Goal: Task Accomplishment & Management: Use online tool/utility

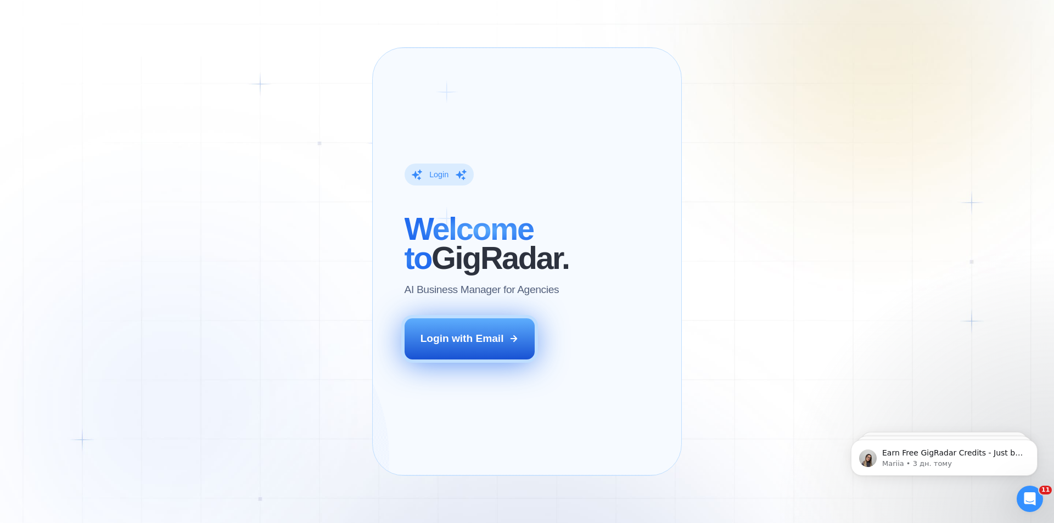
click at [476, 346] on div "Login with Email" at bounding box center [461, 338] width 83 height 14
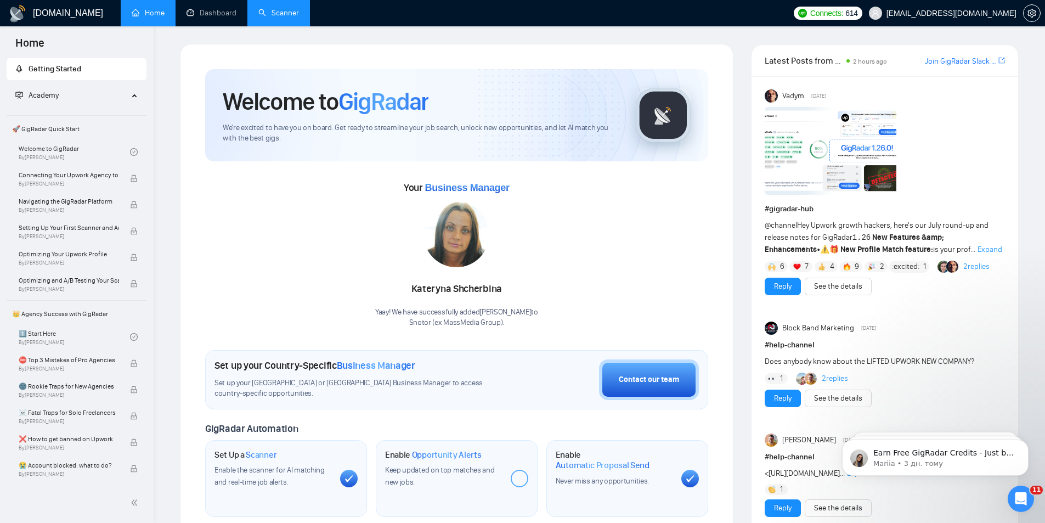
click at [280, 18] on link "Scanner" at bounding box center [278, 12] width 41 height 9
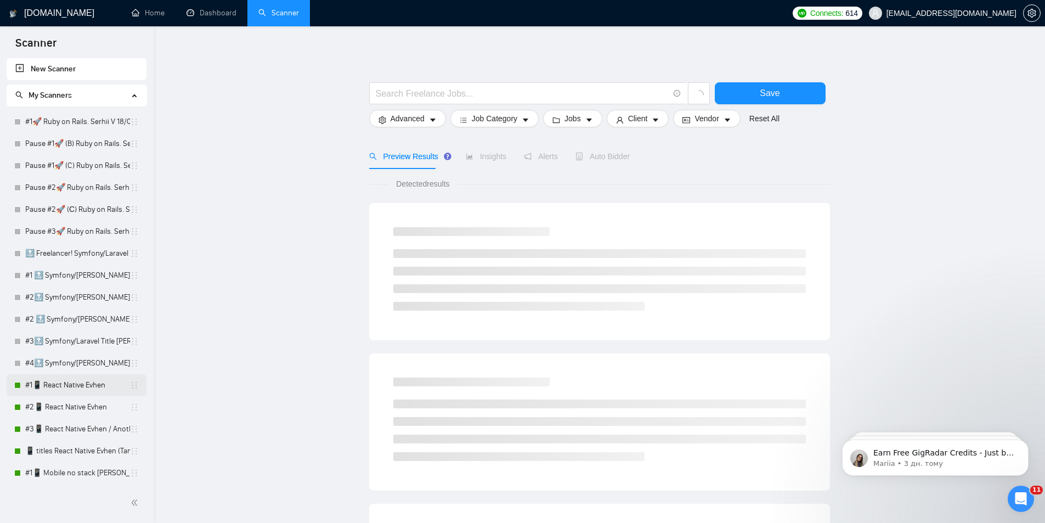
click at [61, 384] on link "#1📱 React Native Evhen" at bounding box center [77, 385] width 105 height 22
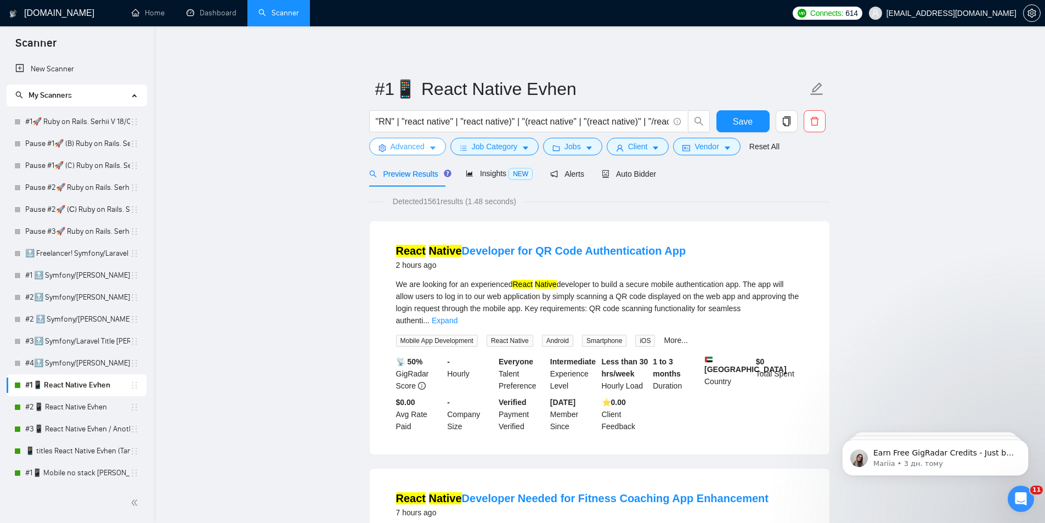
click at [414, 150] on span "Advanced" at bounding box center [408, 146] width 34 height 12
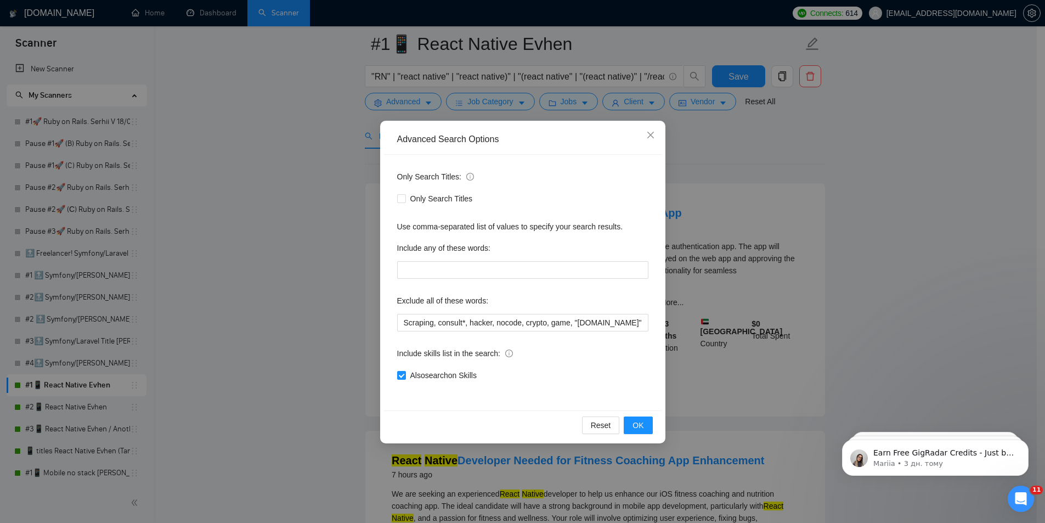
scroll to position [55, 0]
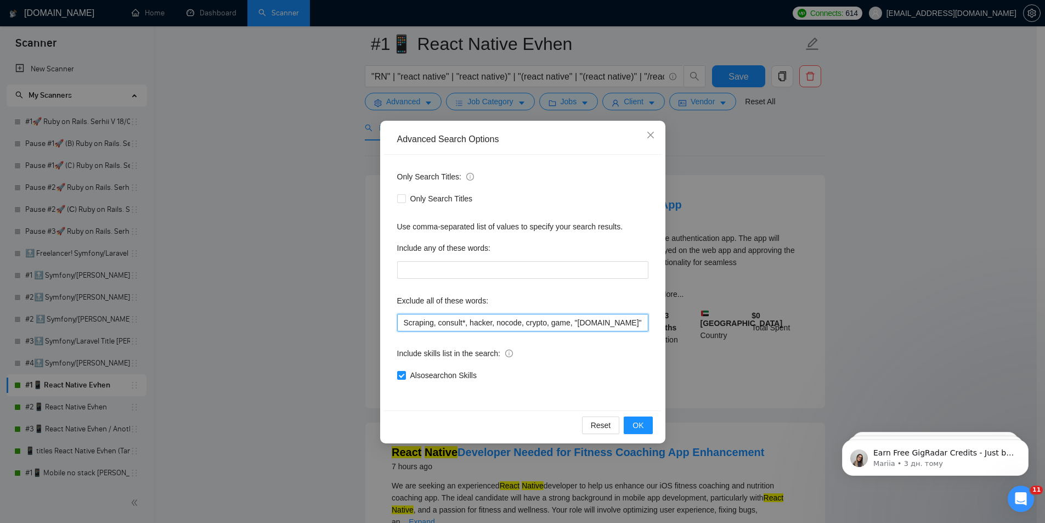
click at [470, 322] on input "Scraping, consult*, hacker, nocode, crypto, game, "Bubble.io", (flutter*), Shop…" at bounding box center [522, 323] width 251 height 18
click at [437, 322] on input "Scraping, consult*, hacker, nocode, crypto, game, "Bubble.io", (flutter*), Shop…" at bounding box center [522, 323] width 251 height 18
click at [431, 322] on input "Scraping, consult*, hacker, nocode, crypto, game, "Bubble.io", (flutter*), Shop…" at bounding box center [522, 323] width 251 height 18
click at [537, 328] on input "Scraping, consult*, hacker, nocode, crypto, game, "Bubble.io", (flutter*), Shop…" at bounding box center [522, 323] width 251 height 18
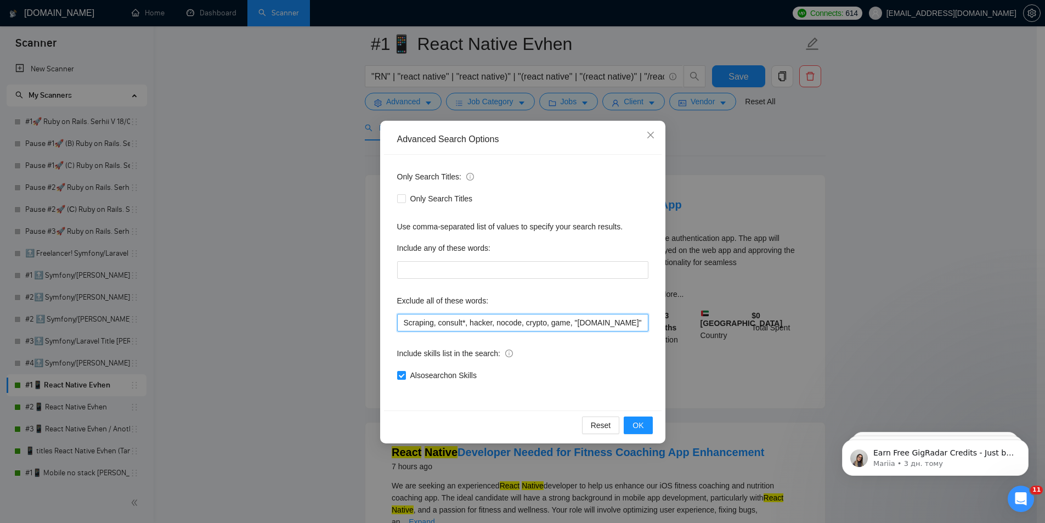
scroll to position [0, 2607]
drag, startPoint x: 495, startPoint y: 324, endPoint x: 576, endPoint y: 322, distance: 81.2
click at [576, 322] on input "Scraping, consult*, hacker, nocode, crypto, game, "Bubble.io", (flutter*), Shop…" at bounding box center [522, 323] width 251 height 18
click at [554, 325] on input "Scraping, consult*, hacker, nocode, crypto, game, "Bubble.io", (flutter*), Shop…" at bounding box center [522, 323] width 251 height 18
click at [544, 325] on input "Scraping, consult*, hacker, nocode, crypto, game, "Bubble.io", (flutter*), Shop…" at bounding box center [522, 323] width 251 height 18
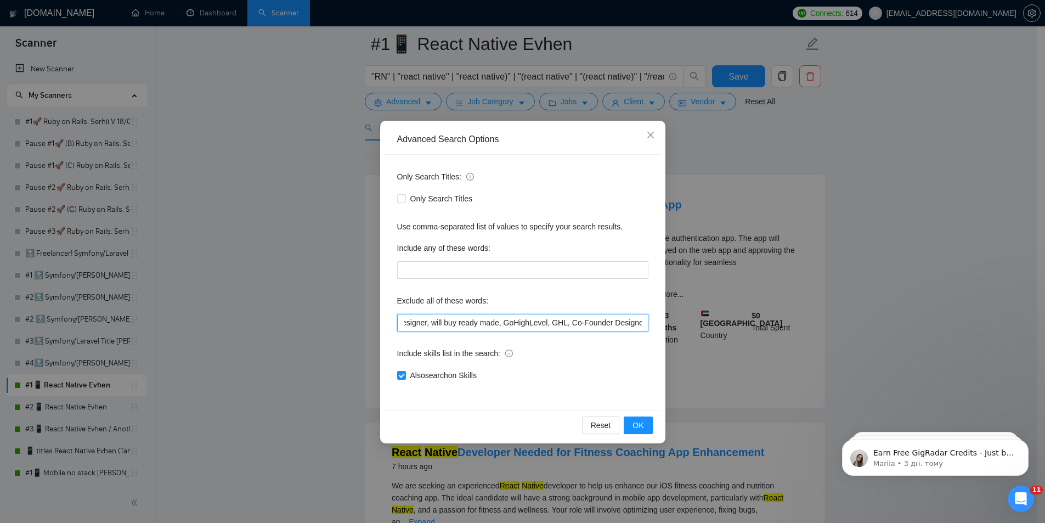
click at [488, 329] on input "Scraping, consult*, hacker, nocode, crypto, game, "Bubble.io", (flutter*), Shop…" at bounding box center [522, 323] width 251 height 18
click at [471, 318] on input "Scraping, consult*, hacker, nocode, crypto, game, "Bubble.io", (flutter*), Shop…" at bounding box center [522, 323] width 251 height 18
click at [458, 316] on input "Scraping, consult*, hacker, nocode, crypto, game, "Bubble.io", (flutter*), Shop…" at bounding box center [522, 323] width 251 height 18
click at [458, 325] on input "Scraping, consult*, hacker, nocode, crypto, game, "Bubble.io", (flutter*), Shop…" at bounding box center [522, 323] width 251 height 18
click at [457, 324] on input "Scraping, consult*, hacker, nocode, crypto, game, "Bubble.io", (flutter*), Shop…" at bounding box center [522, 323] width 251 height 18
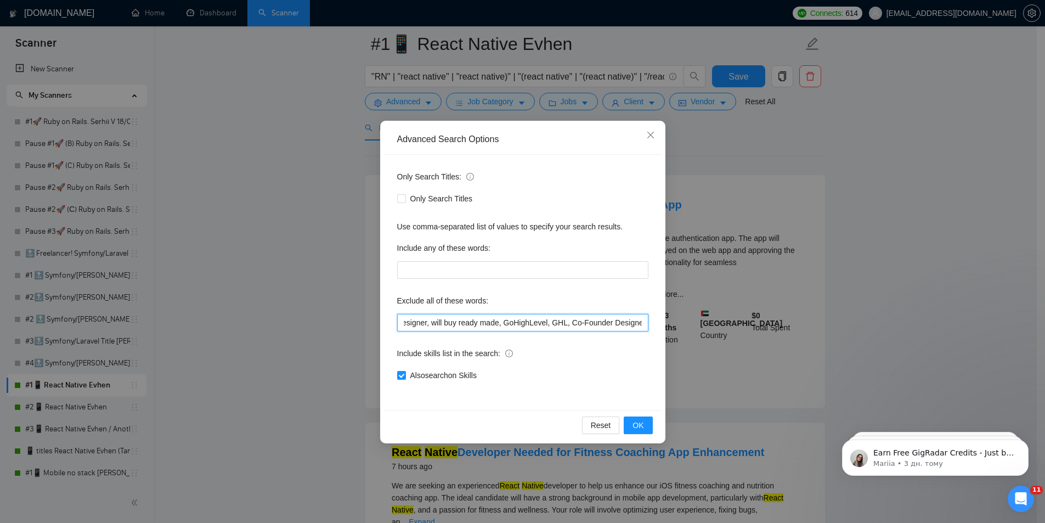
click at [454, 325] on input "Scraping, consult*, hacker, nocode, crypto, game, "Bubble.io", (flutter*), Shop…" at bounding box center [522, 323] width 251 height 18
click at [561, 325] on input "Scraping, consult*, hacker, nocode, crypto, game, "Bubble.io", (flutter*), Shop…" at bounding box center [522, 323] width 251 height 18
click at [440, 71] on div "Advanced Search Options Only Search Titles: Only Search Titles Use comma-separa…" at bounding box center [522, 261] width 1045 height 523
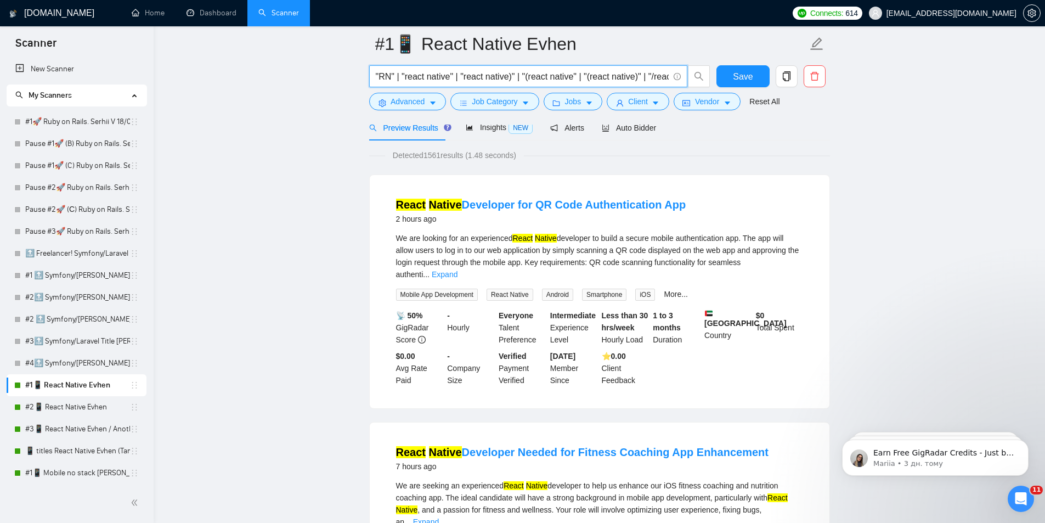
click at [457, 78] on input ""RN" | "react native" | "react native)" | "(react native" | "(react native)" | …" at bounding box center [522, 77] width 293 height 14
click at [546, 78] on input ""RN" | "react native" | "react native)" | "(react native" | "(react native)" | …" at bounding box center [522, 77] width 293 height 14
click at [408, 76] on input ""RN" | "react native" | "react native)" | "(react native" | "(react native)" | …" at bounding box center [522, 77] width 293 height 14
click at [452, 77] on input ""RN" | "react native" | "react native)" | "(react native" | "(react native)" | …" at bounding box center [522, 77] width 293 height 14
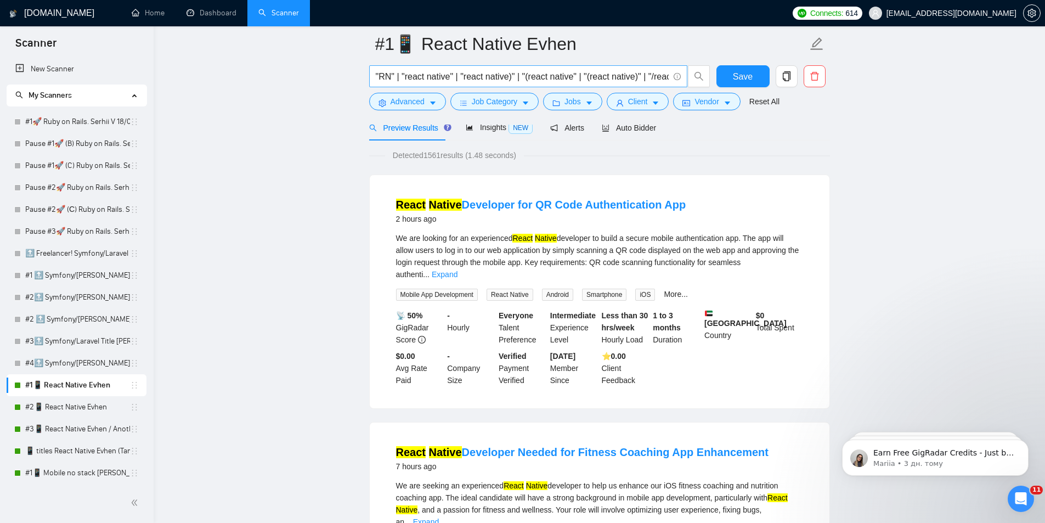
click at [505, 81] on input ""RN" | "react native" | "react native)" | "(react native" | "(react native)" | …" at bounding box center [522, 77] width 293 height 14
paste input "DO NOT APPLY"
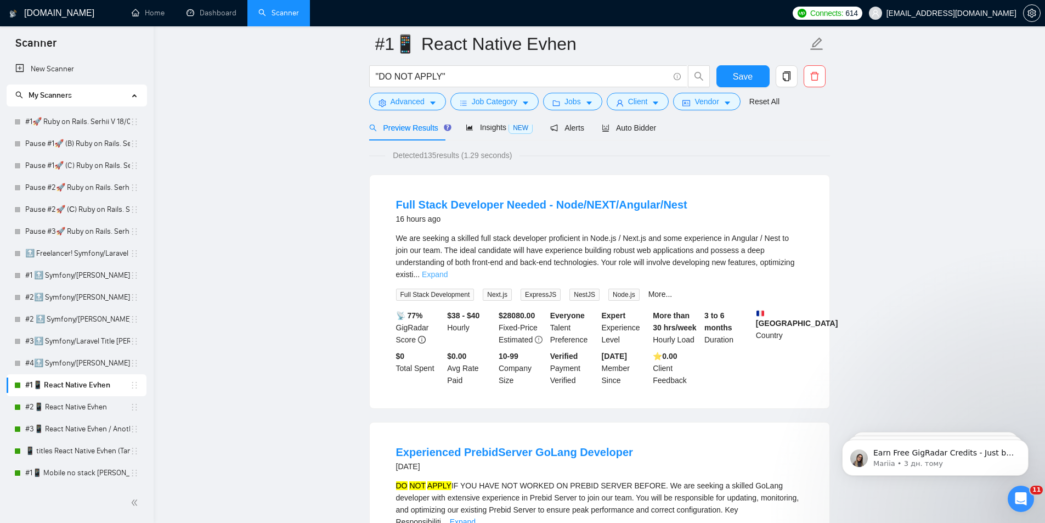
click at [448, 270] on link "Expand" at bounding box center [435, 274] width 26 height 9
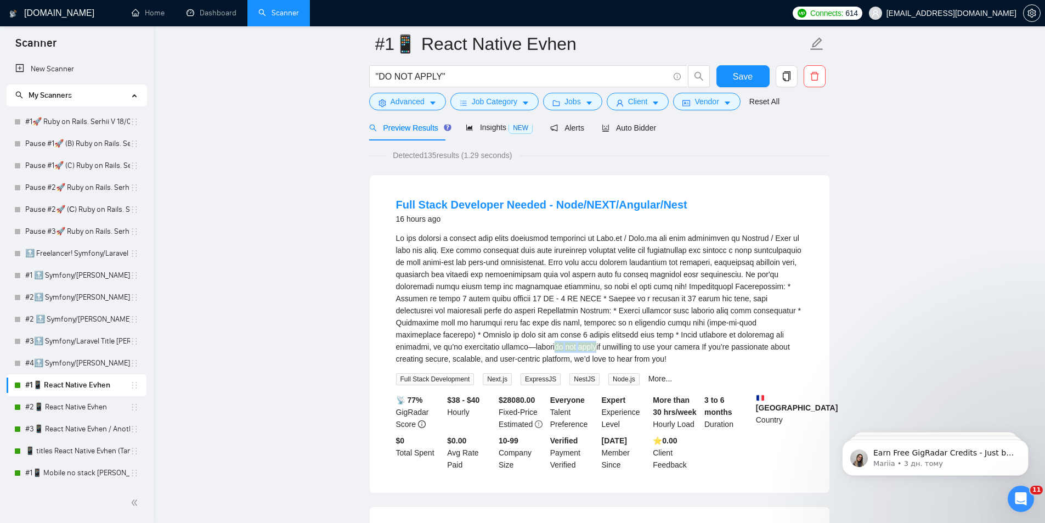
drag, startPoint x: 395, startPoint y: 345, endPoint x: 438, endPoint y: 343, distance: 43.4
click at [438, 343] on li "Full Stack Developer Needed - Node/NEXT/Angular/Nest 16 hours ago do not apply …" at bounding box center [599, 333] width 433 height 291
drag, startPoint x: 388, startPoint y: 339, endPoint x: 395, endPoint y: 309, distance: 30.4
click at [388, 337] on li "Full Stack Developer Needed - Node/NEXT/Angular/Nest 16 hours ago do not apply …" at bounding box center [599, 333] width 433 height 291
drag, startPoint x: 448, startPoint y: 78, endPoint x: 283, endPoint y: 64, distance: 165.7
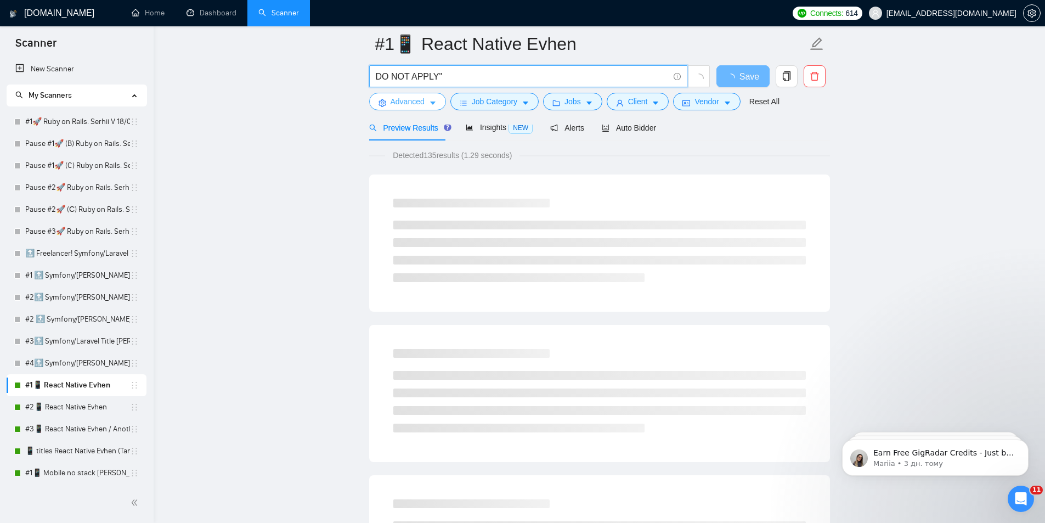
type input "DO NOT APPLY""
click at [412, 99] on span "Advanced" at bounding box center [408, 101] width 34 height 12
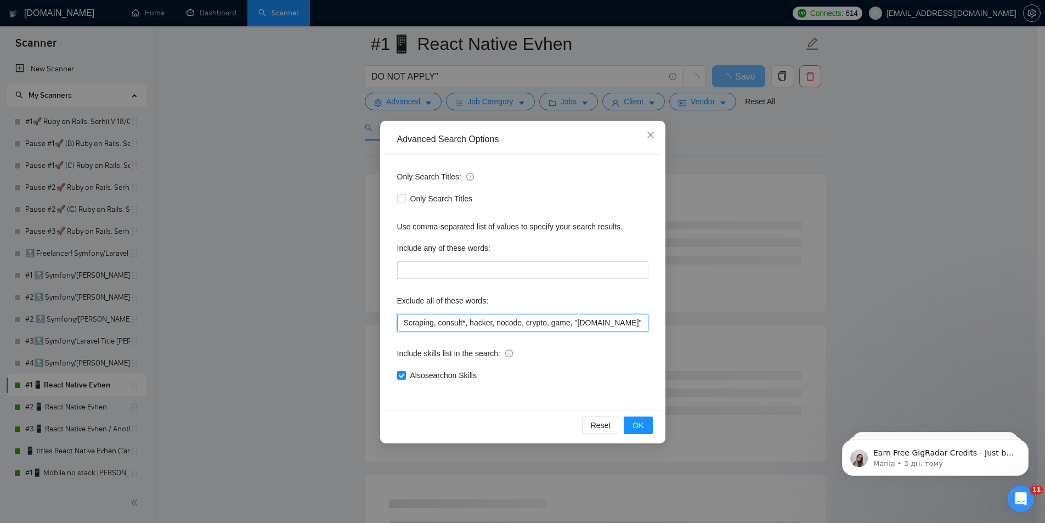
click at [405, 323] on input "Scraping, consult*, hacker, nocode, crypto, game, "Bubble.io", (flutter*), Shop…" at bounding box center [522, 323] width 251 height 18
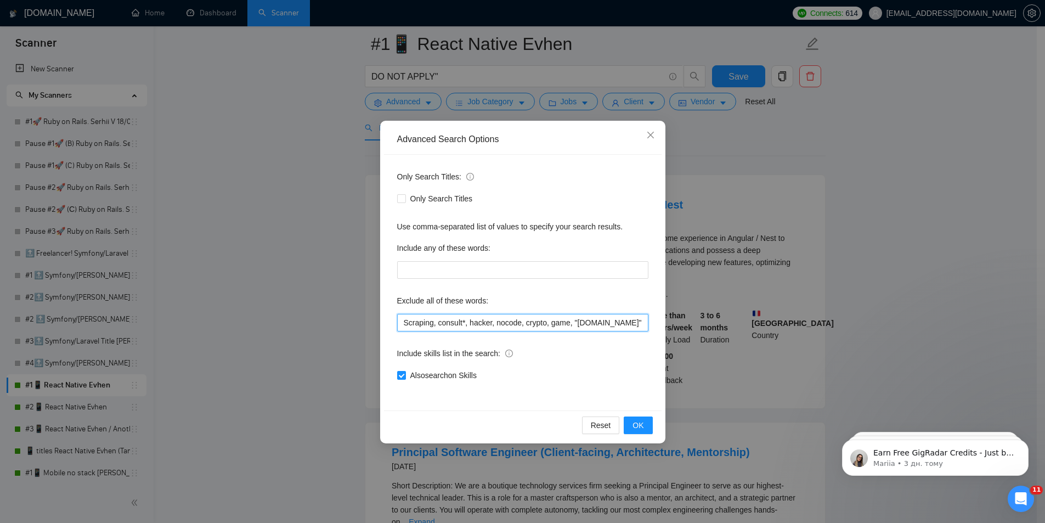
type input ""Scraping, consult*, hacker, nocode, crypto, game, "Bubble.io", (flutter*), Sho…"
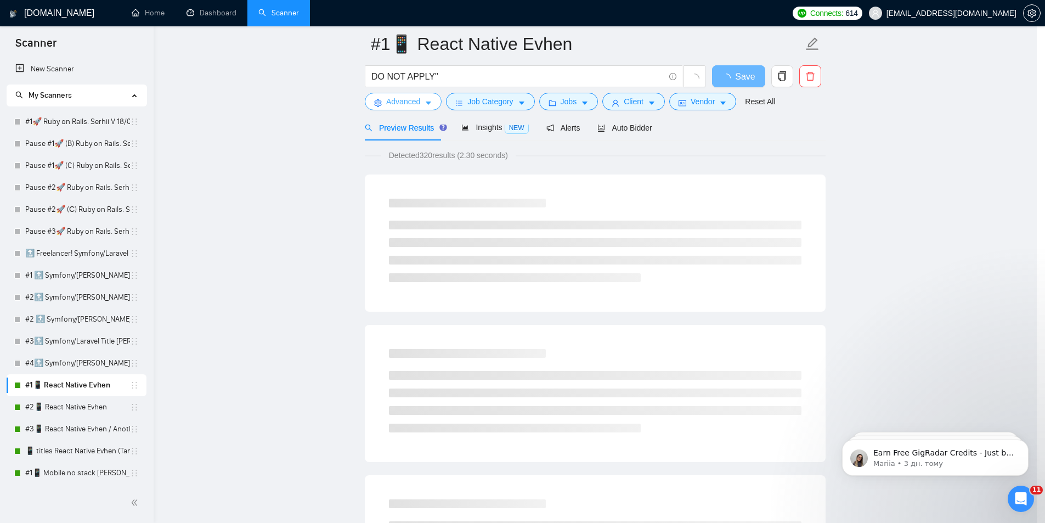
click at [305, 299] on div "Advanced Search Options Only Search Titles: Only Search Titles Use comma-separa…" at bounding box center [522, 261] width 1045 height 523
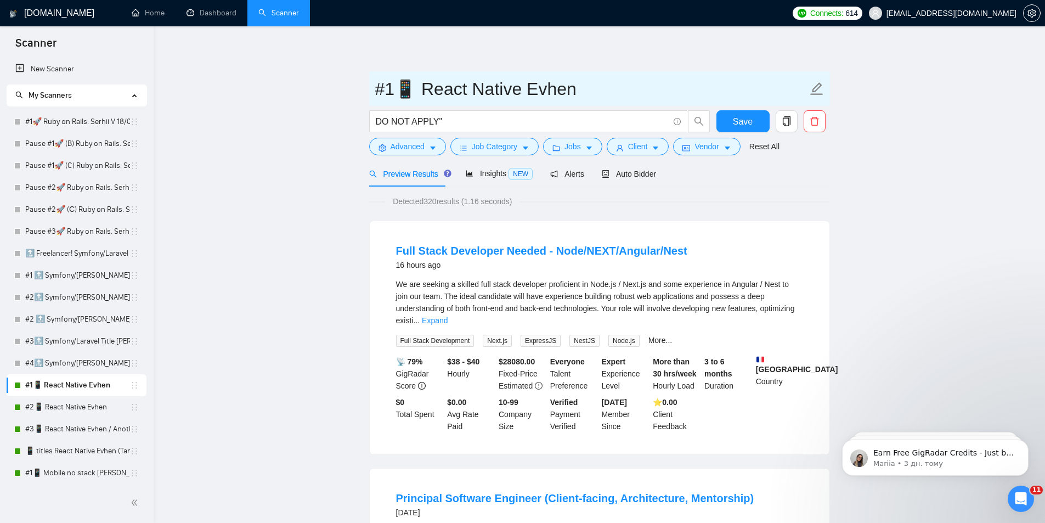
drag, startPoint x: 443, startPoint y: 84, endPoint x: 446, endPoint y: 92, distance: 8.7
click at [445, 82] on input "#1📱 React Native Evhen" at bounding box center [591, 88] width 432 height 27
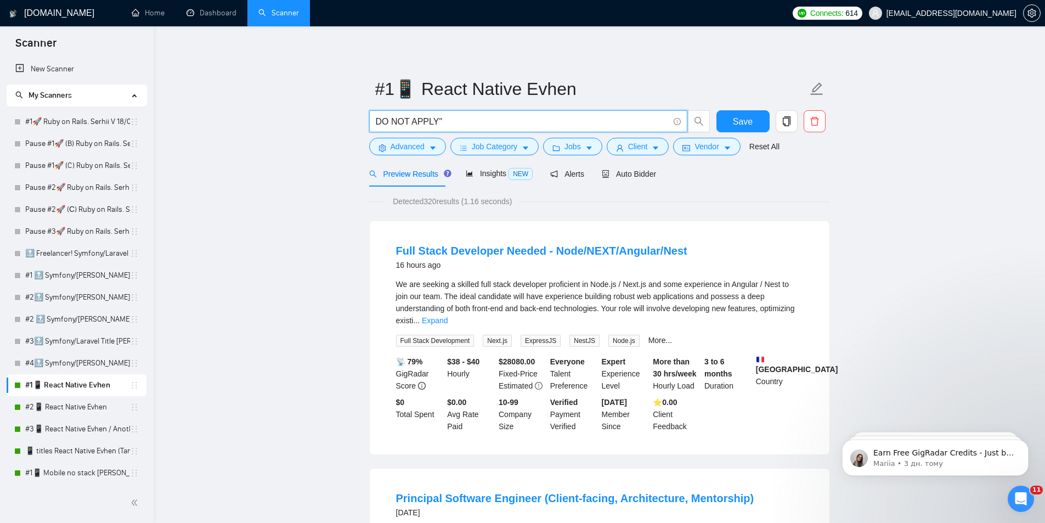
click at [440, 123] on input "DO NOT APPLY"" at bounding box center [522, 122] width 293 height 14
click at [441, 121] on input "DO NOT APPLY"" at bounding box center [522, 122] width 293 height 14
type input "DO NOT APPLY"
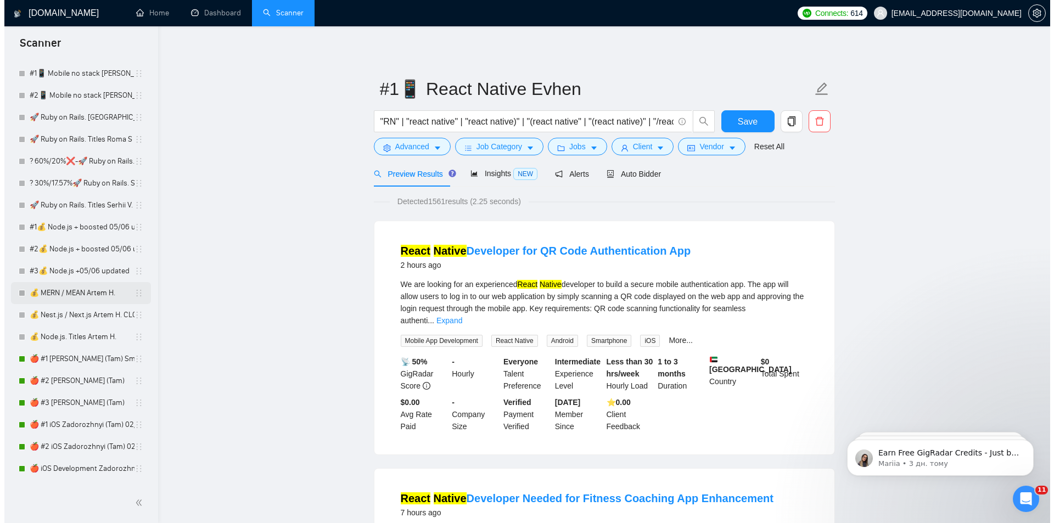
scroll to position [494, 0]
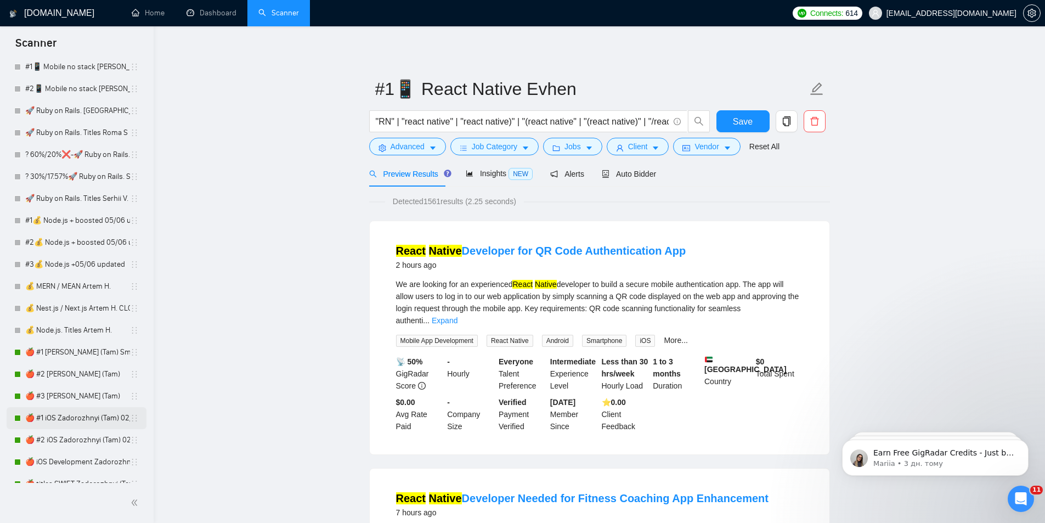
click at [64, 416] on link "🍎 #1 iOS Zadorozhnyi (Tam) 02/08" at bounding box center [77, 418] width 105 height 22
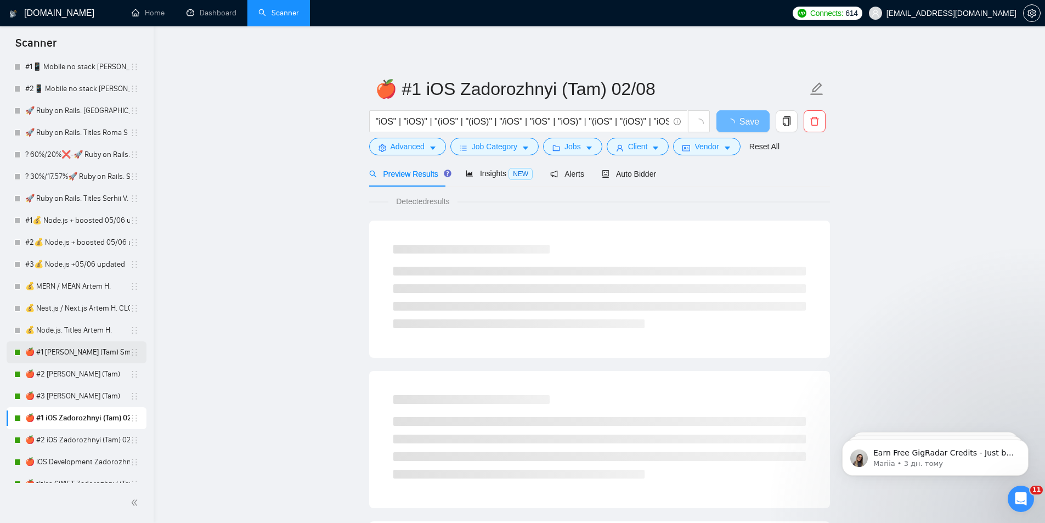
click at [72, 360] on link "🍎 #1 SWIFT Zadorozhnyi (Tam) Smart Boost 25" at bounding box center [77, 352] width 105 height 22
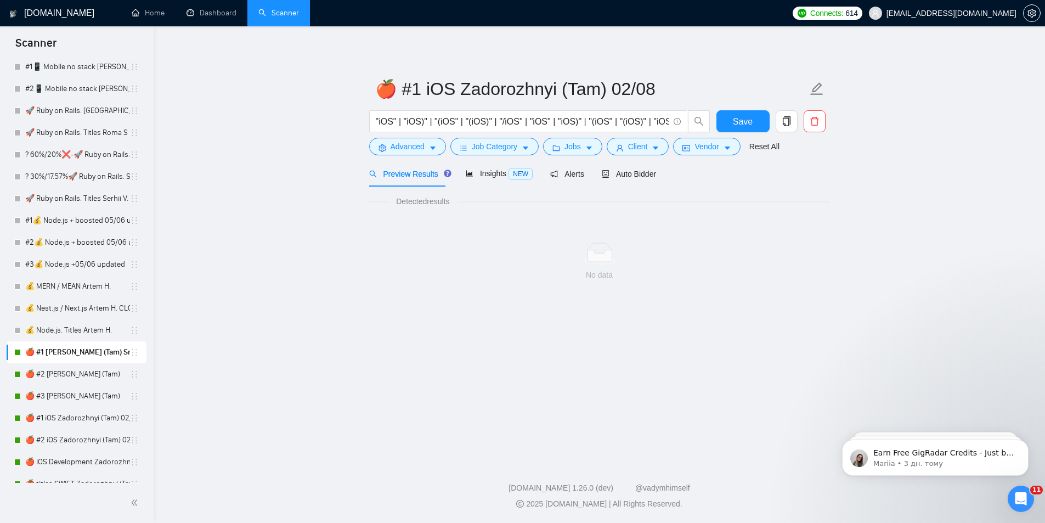
click at [72, 356] on link "🍎 #1 SWIFT Zadorozhnyi (Tam) Smart Boost 25" at bounding box center [77, 352] width 105 height 22
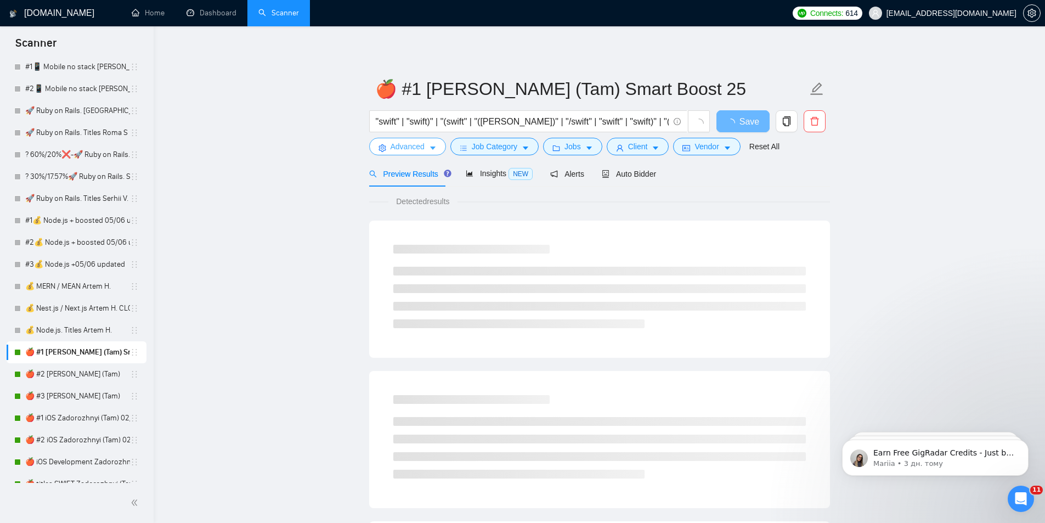
click at [425, 147] on button "Advanced" at bounding box center [407, 147] width 77 height 18
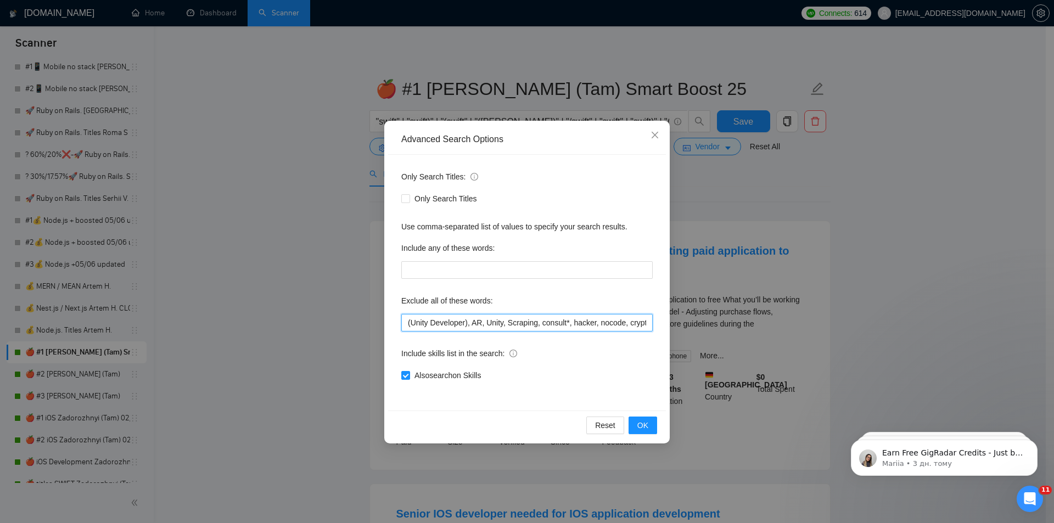
click at [440, 324] on input "(Unity Developer), AR, Unity, Scraping, consult*, hacker, nocode, crypto, game,…" at bounding box center [526, 323] width 251 height 18
click at [511, 326] on input "(Unity Developer), AR, Unity, Scraping, consult*, hacker, nocode, crypto, game,…" at bounding box center [526, 323] width 251 height 18
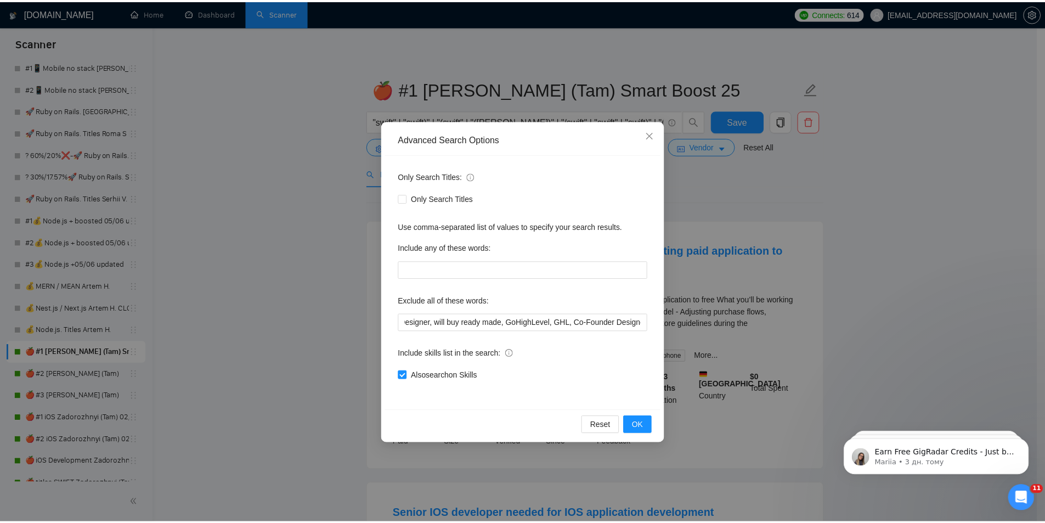
scroll to position [0, 0]
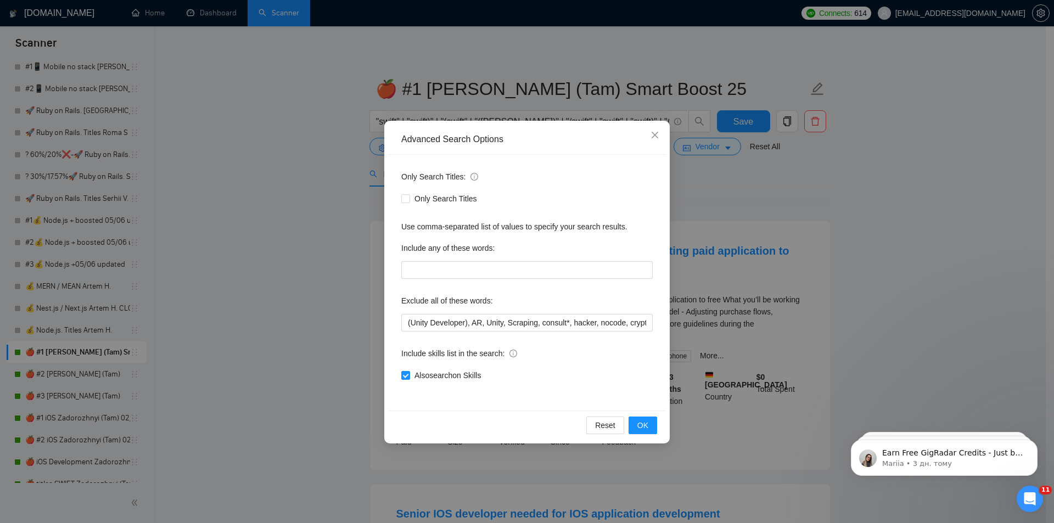
click at [274, 263] on div "Advanced Search Options Only Search Titles: Only Search Titles Use comma-separa…" at bounding box center [527, 261] width 1054 height 523
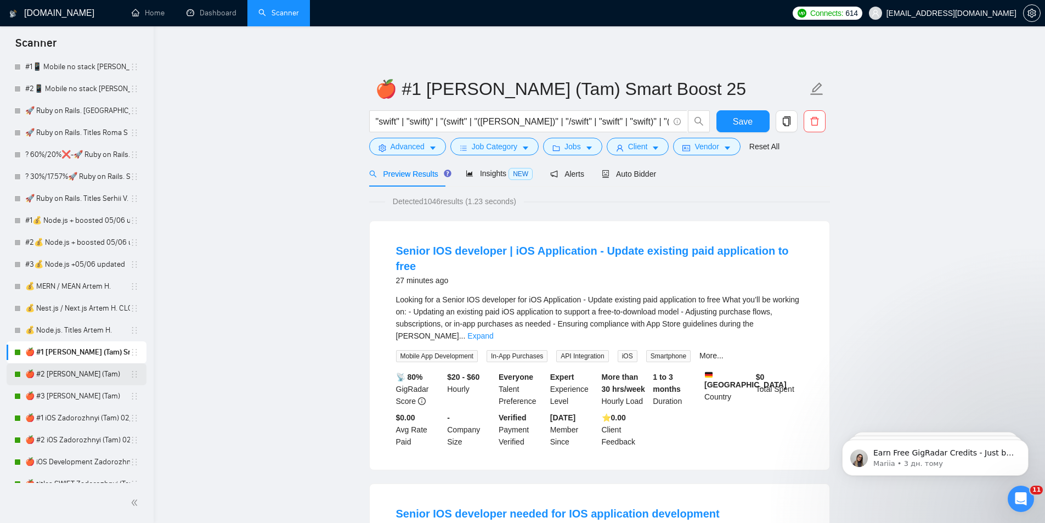
click at [86, 375] on link "🍎 #2 SWIFT Zadorozhnyi (Tam)" at bounding box center [77, 374] width 105 height 22
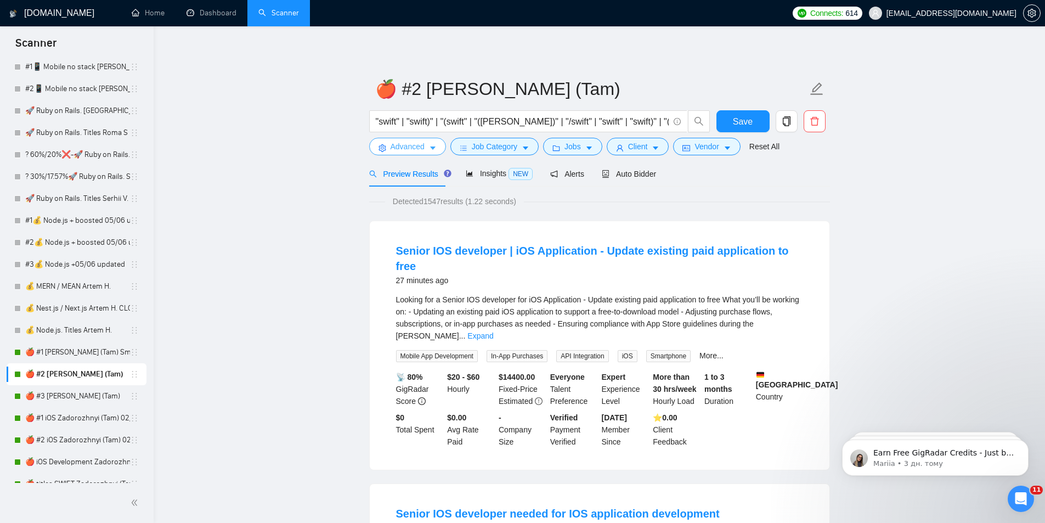
click at [420, 150] on span "Advanced" at bounding box center [408, 146] width 34 height 12
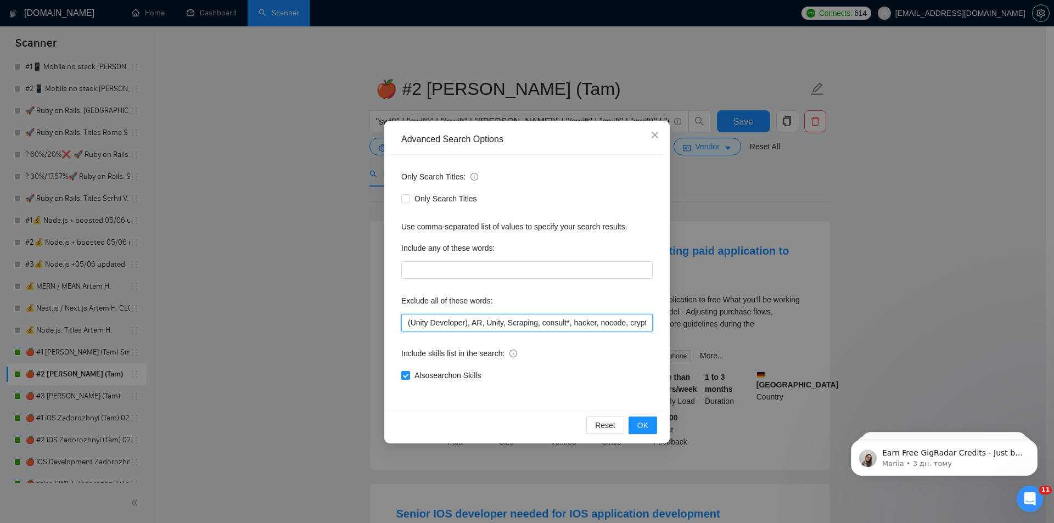
click at [494, 323] on input "(Unity Developer), AR, Unity, Scraping, consult*, hacker, nocode, crypto, game,…" at bounding box center [526, 323] width 251 height 18
drag, startPoint x: 294, startPoint y: 292, endPoint x: 197, endPoint y: 351, distance: 112.7
click at [294, 292] on div "Advanced Search Options Only Search Titles: Only Search Titles Use comma-separa…" at bounding box center [527, 261] width 1054 height 523
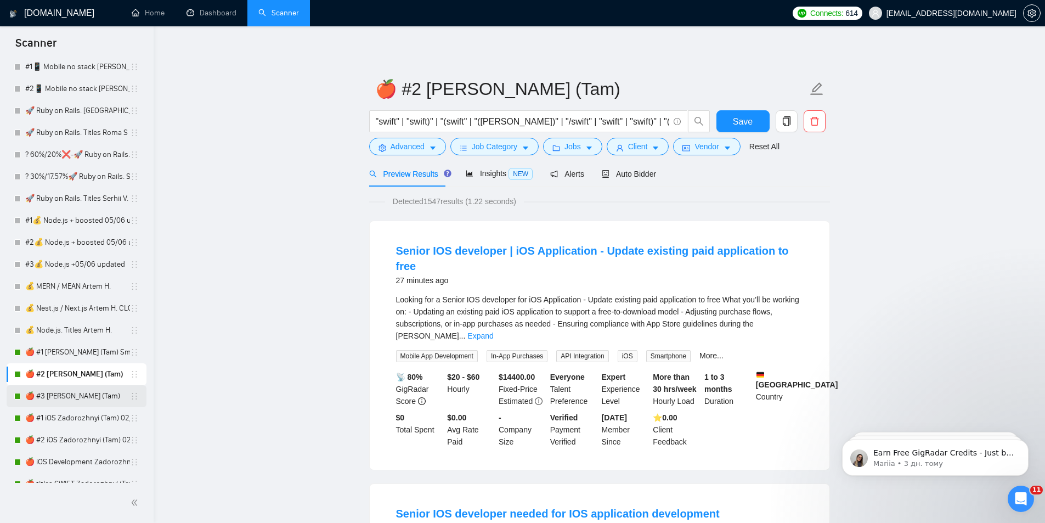
click at [77, 395] on link "🍎 #3 SWIFT Zadorozhnyi (Tam)" at bounding box center [77, 396] width 105 height 22
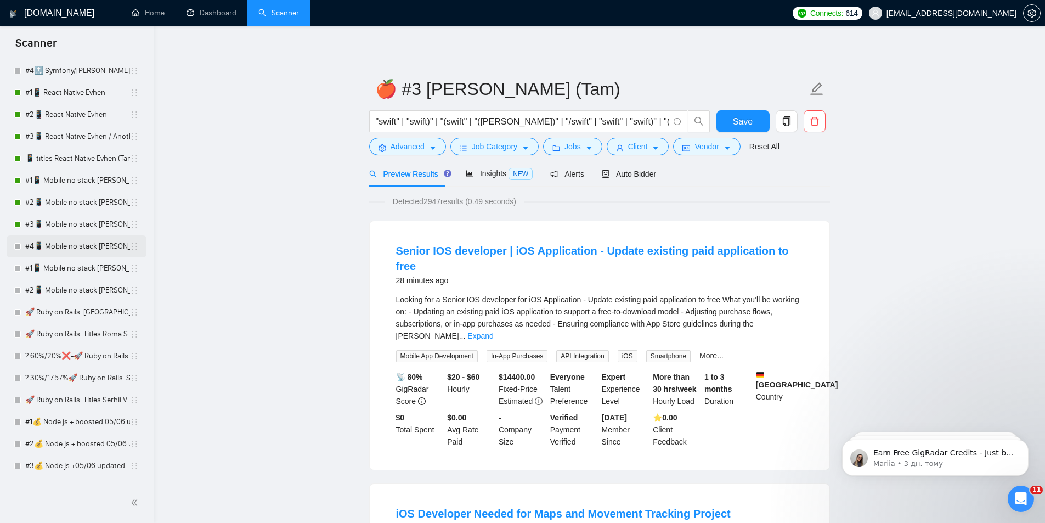
scroll to position [274, 0]
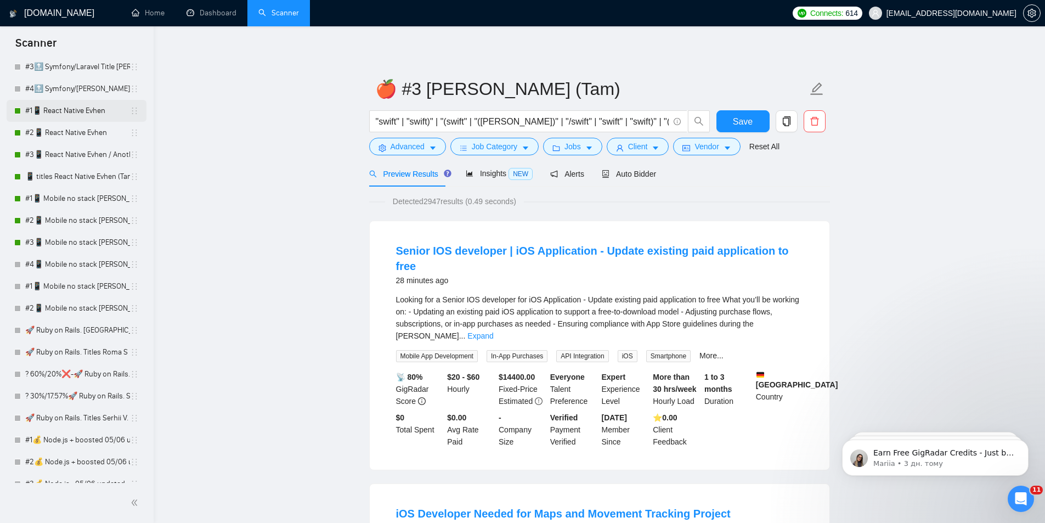
click at [67, 110] on link "#1📱 React Native Evhen" at bounding box center [77, 111] width 105 height 22
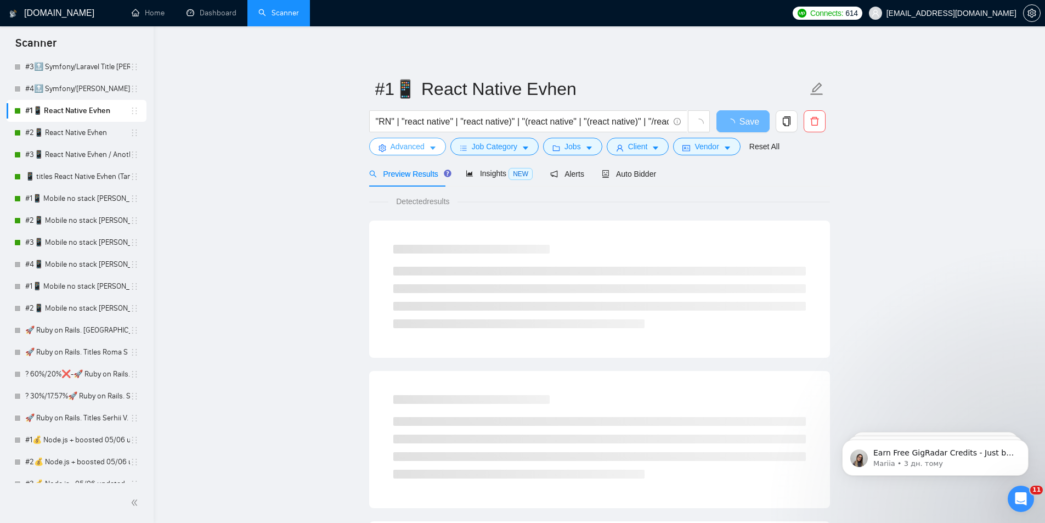
click at [420, 151] on span "Advanced" at bounding box center [408, 146] width 34 height 12
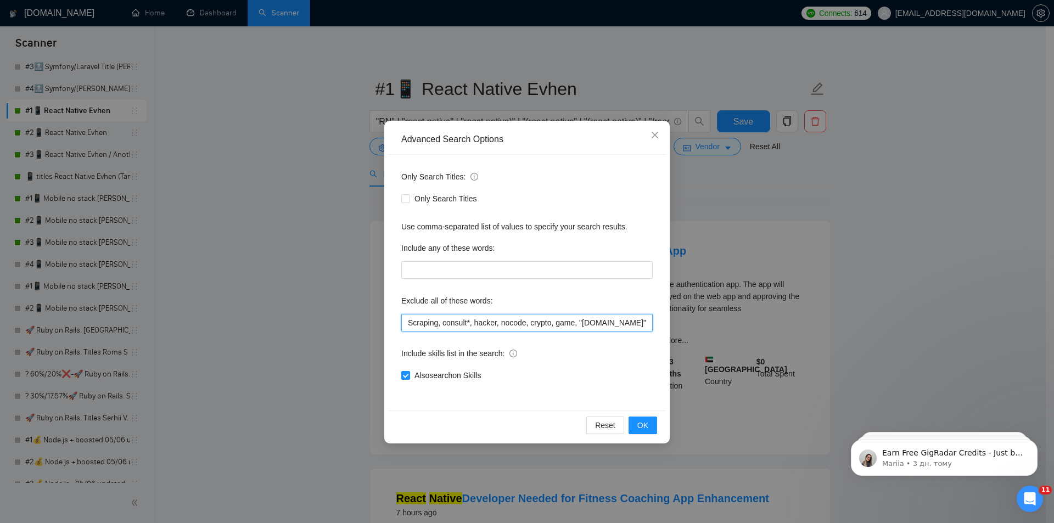
click at [477, 318] on input "Scraping, consult*, hacker, nocode, crypto, game, "Bubble.io", (flutter*), Shop…" at bounding box center [526, 323] width 251 height 18
click at [230, 311] on div "Advanced Search Options Only Search Titles: Only Search Titles Use comma-separa…" at bounding box center [527, 261] width 1054 height 523
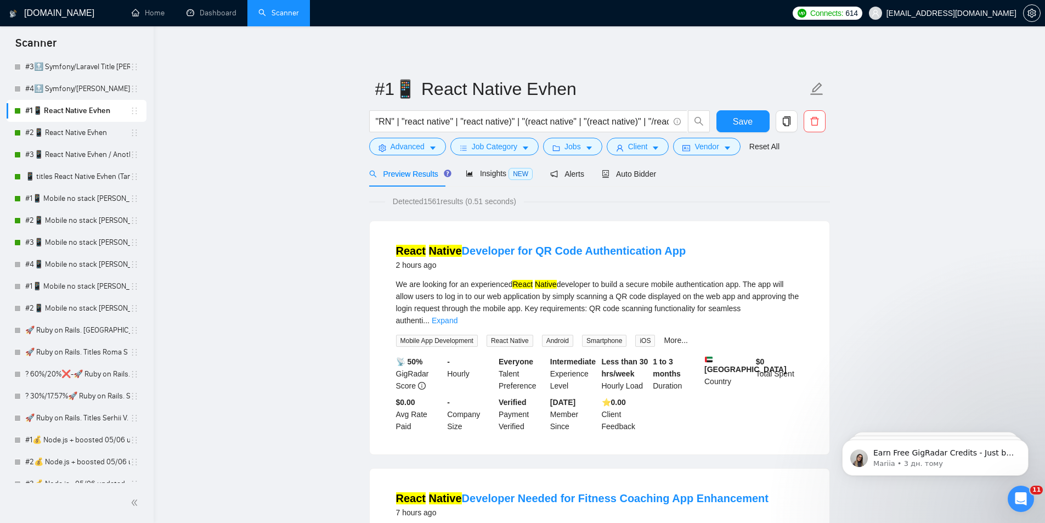
click at [71, 129] on link "#2📱 React Native Evhen" at bounding box center [77, 133] width 105 height 22
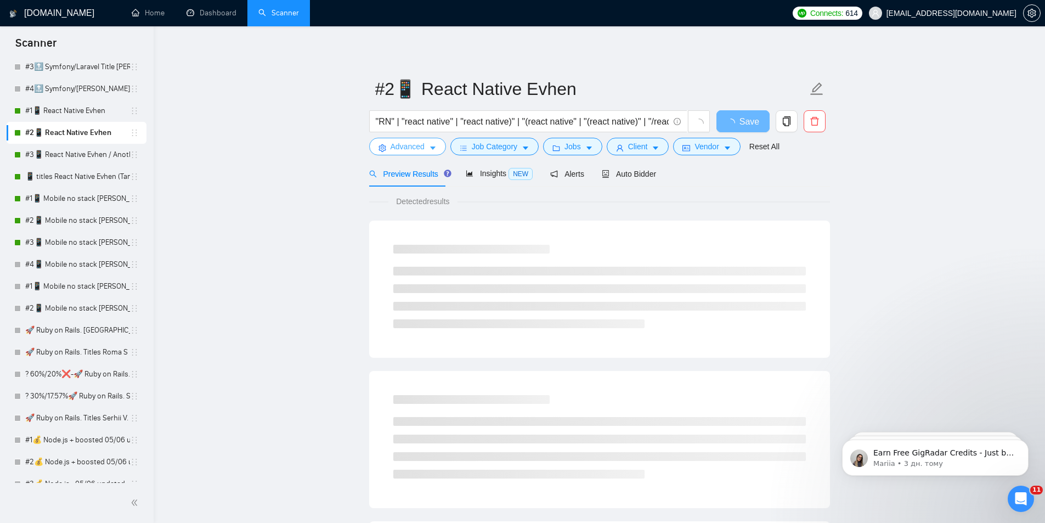
click at [419, 150] on span "Advanced" at bounding box center [408, 146] width 34 height 12
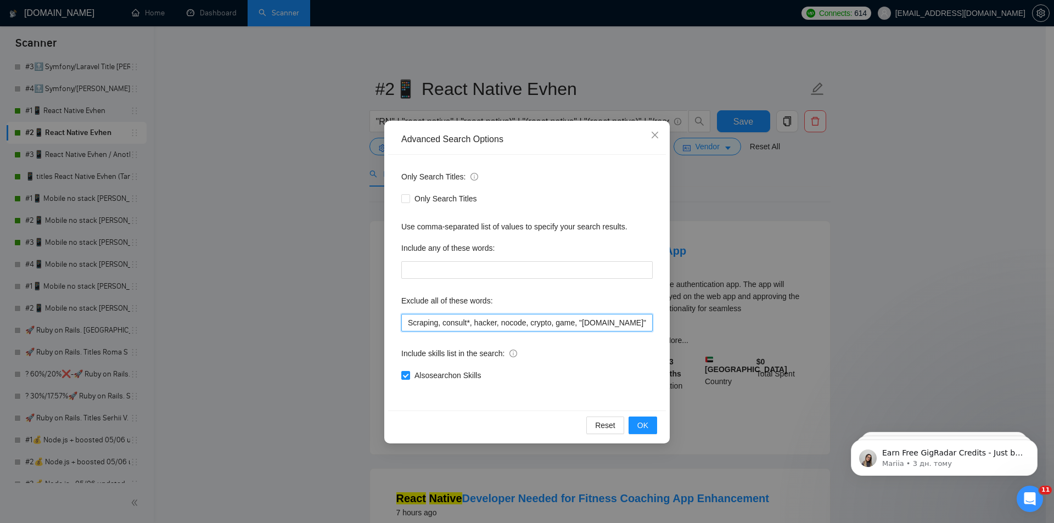
click at [493, 322] on input "Scraping, consult*, hacker, nocode, crypto, game, "Bubble.io", (flutter*), Shop…" at bounding box center [526, 323] width 251 height 18
click at [733, 522] on html "Scanner New Scanner My Scanners #1🚀 Ruby on Rails. Serhii V 18/03 Pause #1🚀 (B)…" at bounding box center [527, 261] width 1054 height 523
click at [218, 255] on div "Advanced Search Options Only Search Titles: Only Search Titles Use comma-separa…" at bounding box center [527, 261] width 1054 height 523
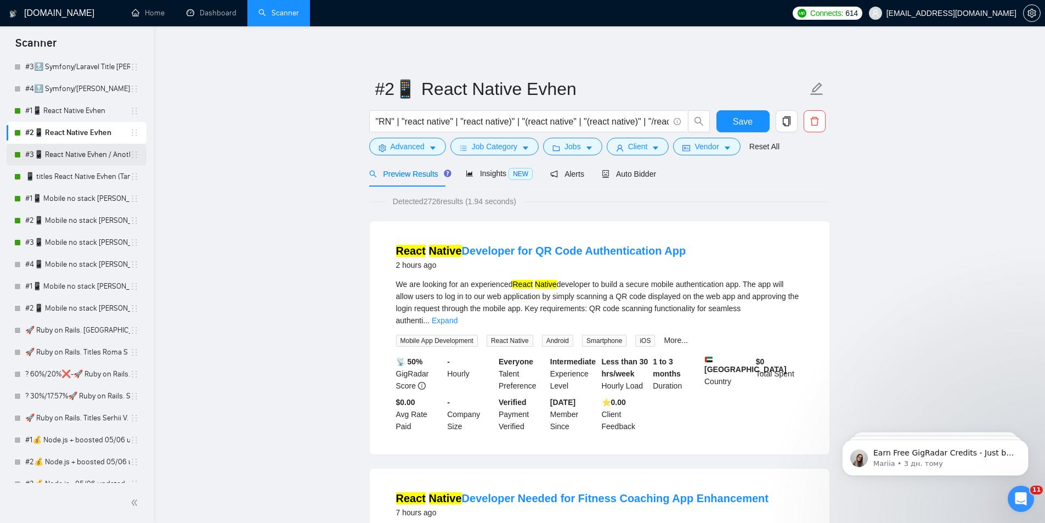
click at [46, 158] on link "#3📱 React Native Evhen / Another categories" at bounding box center [77, 155] width 105 height 22
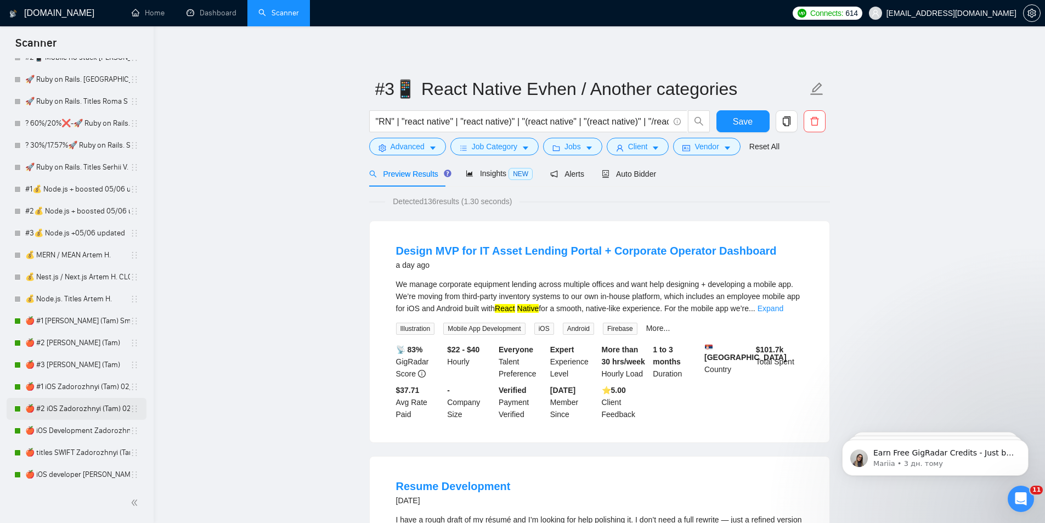
scroll to position [549, 0]
click at [80, 302] on link "🍎 #1 SWIFT Zadorozhnyi (Tam) Smart Boost 25" at bounding box center [77, 297] width 105 height 22
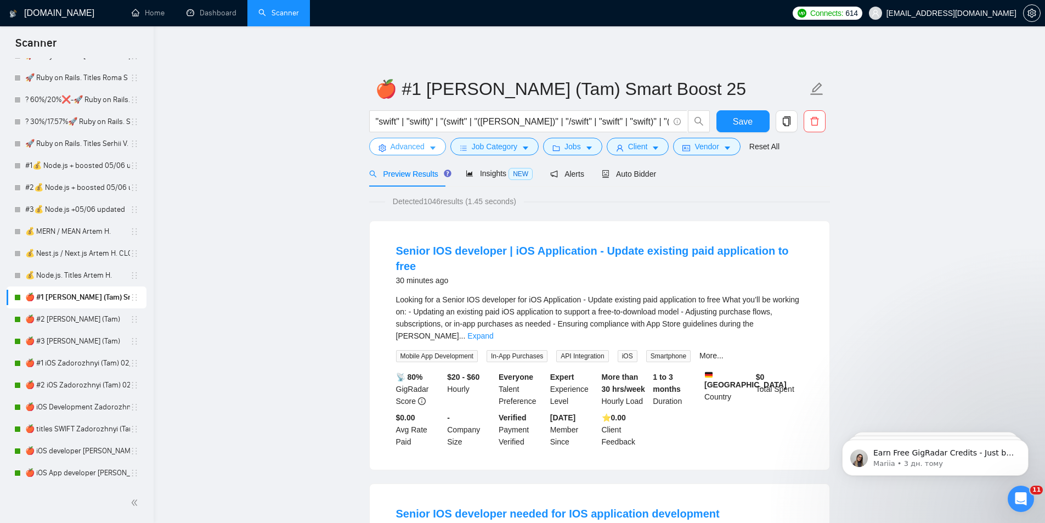
click at [420, 149] on span "Advanced" at bounding box center [408, 146] width 34 height 12
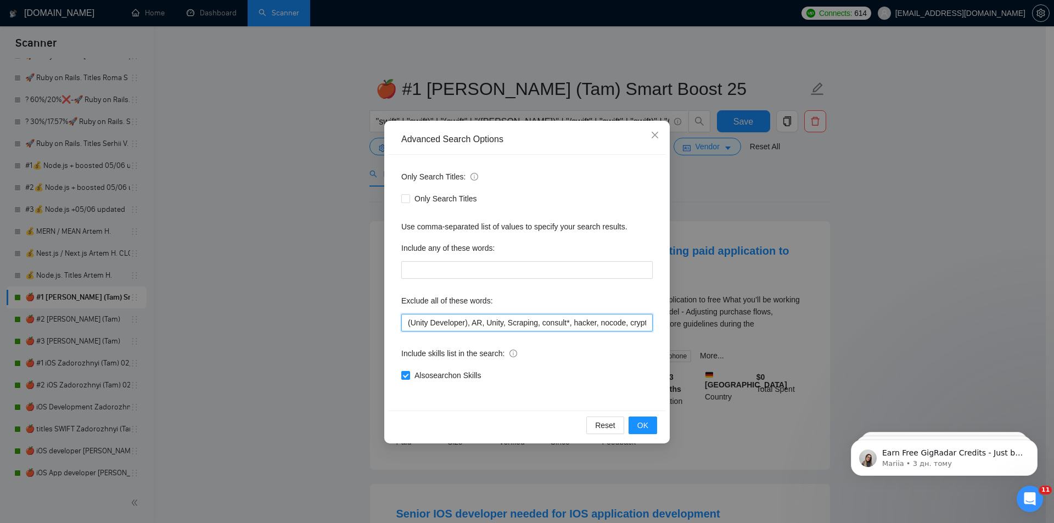
click at [482, 326] on input "(Unity Developer), AR, Unity, Scraping, consult*, hacker, nocode, crypto, game,…" at bounding box center [526, 323] width 251 height 18
click at [285, 320] on div "Advanced Search Options Only Search Titles: Only Search Titles Use comma-separa…" at bounding box center [527, 261] width 1054 height 523
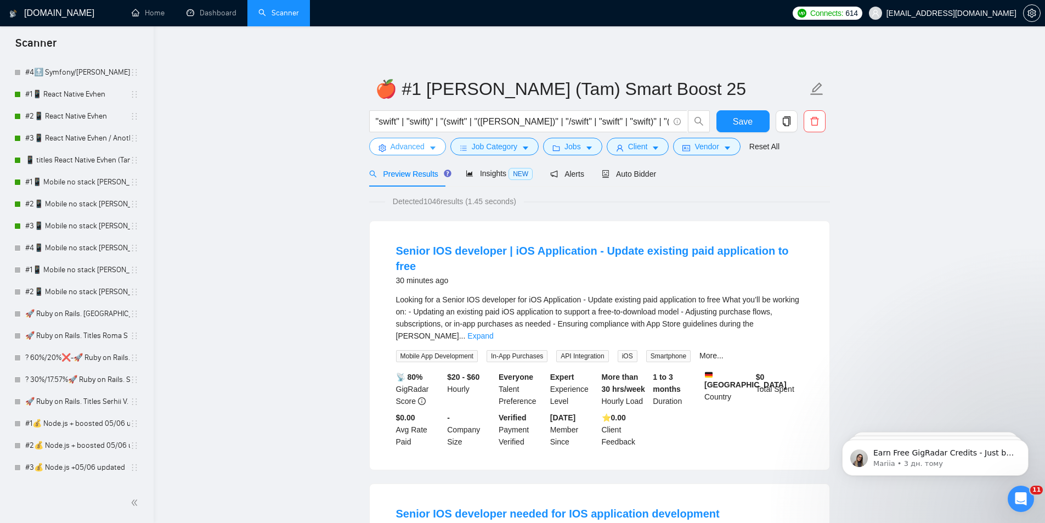
scroll to position [274, 0]
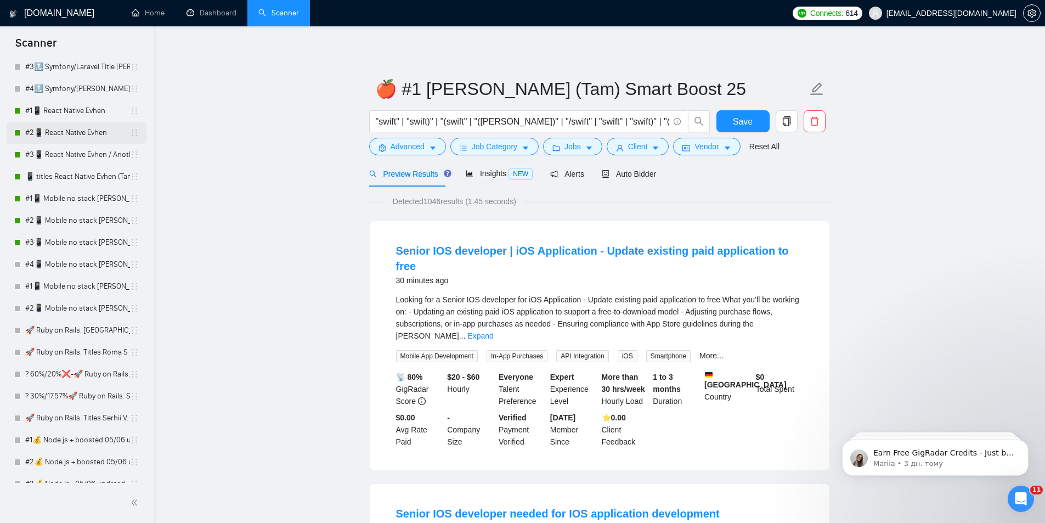
click at [80, 130] on link "#2📱 React Native Evhen" at bounding box center [77, 133] width 105 height 22
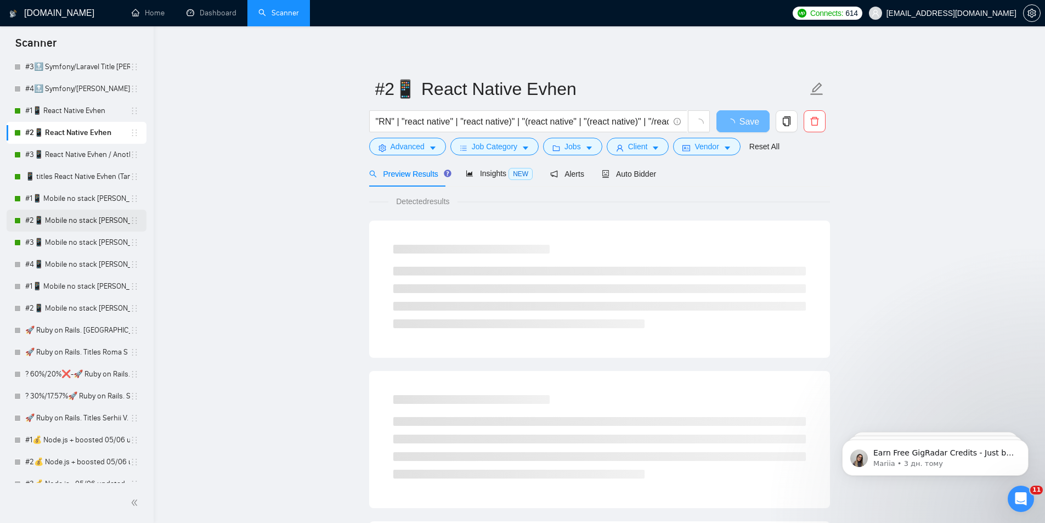
click at [91, 217] on link "#2📱 Mobile no stack Evhen Tam (-iOS)" at bounding box center [77, 221] width 105 height 22
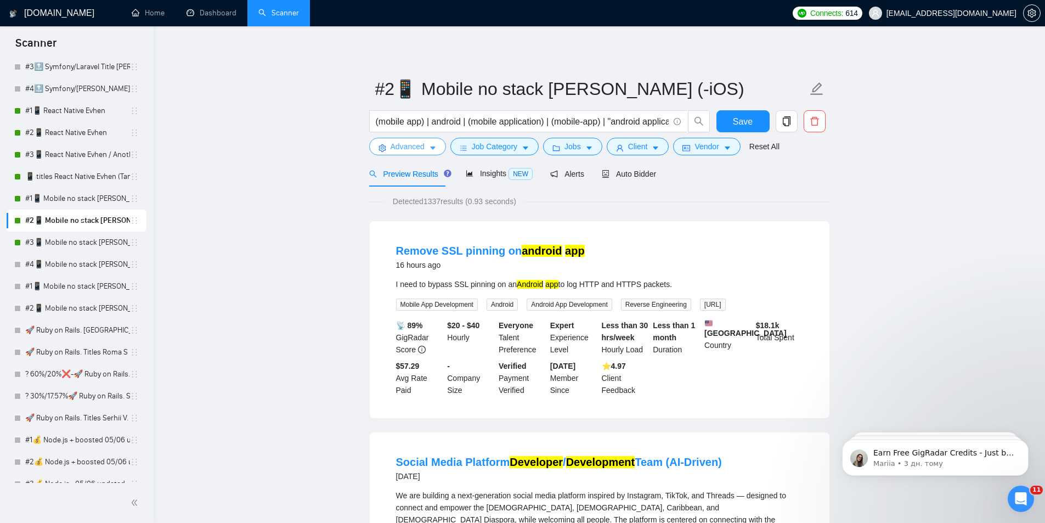
click at [412, 149] on span "Advanced" at bounding box center [408, 146] width 34 height 12
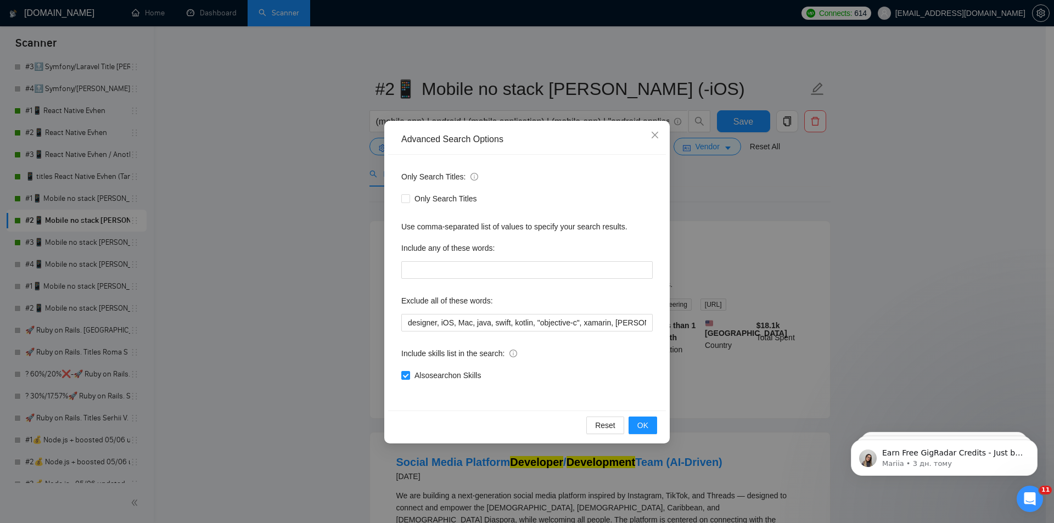
click at [303, 258] on div "Advanced Search Options Only Search Titles: Only Search Titles Use comma-separa…" at bounding box center [527, 261] width 1054 height 523
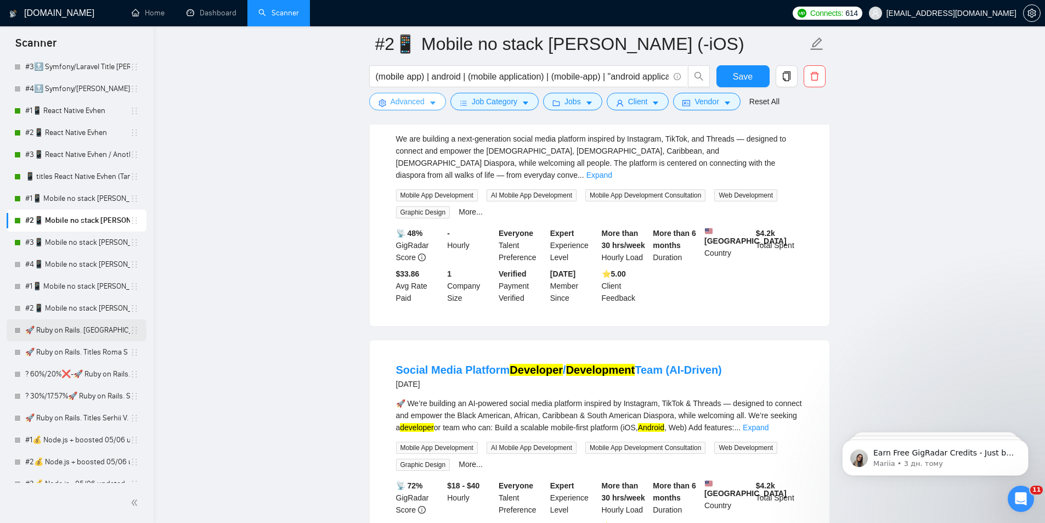
scroll to position [384, 0]
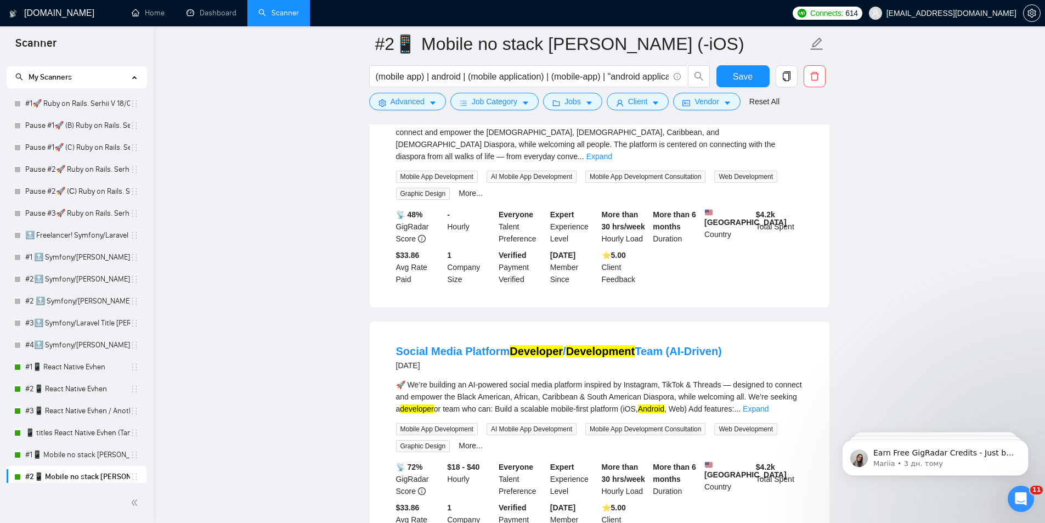
scroll to position [0, 0]
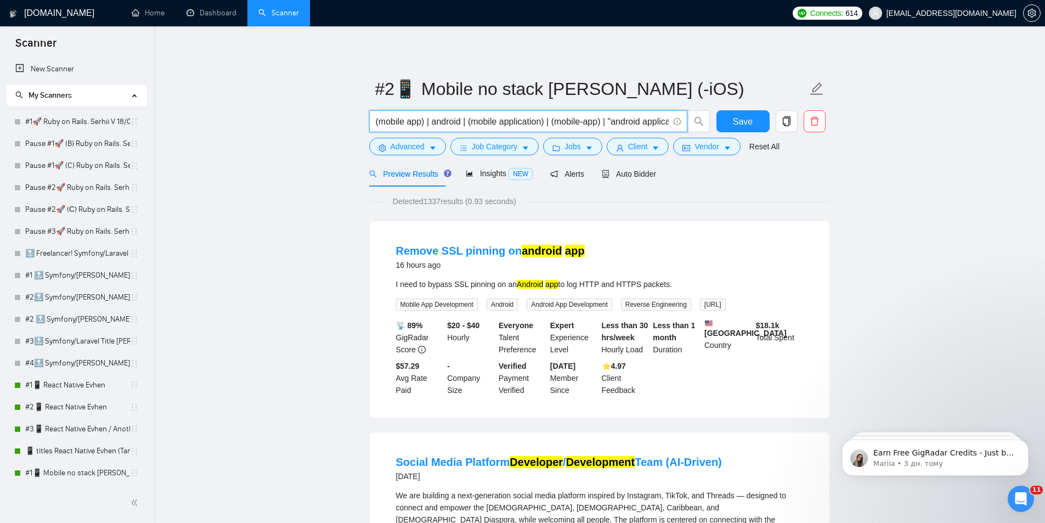
click at [603, 125] on input "(mobile app) | android | (mobile application) | (mobile-app) | "android applica…" at bounding box center [522, 122] width 293 height 14
click at [679, 121] on icon "info-circle" at bounding box center [677, 121] width 7 height 7
click at [677, 122] on icon "info-circle" at bounding box center [677, 121] width 1 height 3
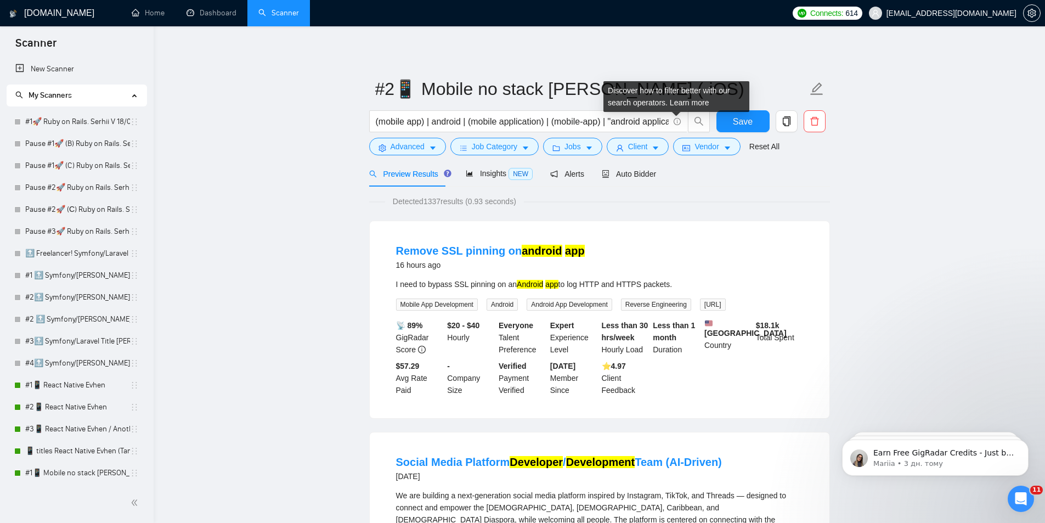
drag, startPoint x: 679, startPoint y: 104, endPoint x: 704, endPoint y: 47, distance: 62.4
click at [687, 105] on link "Learn more" at bounding box center [690, 102] width 40 height 9
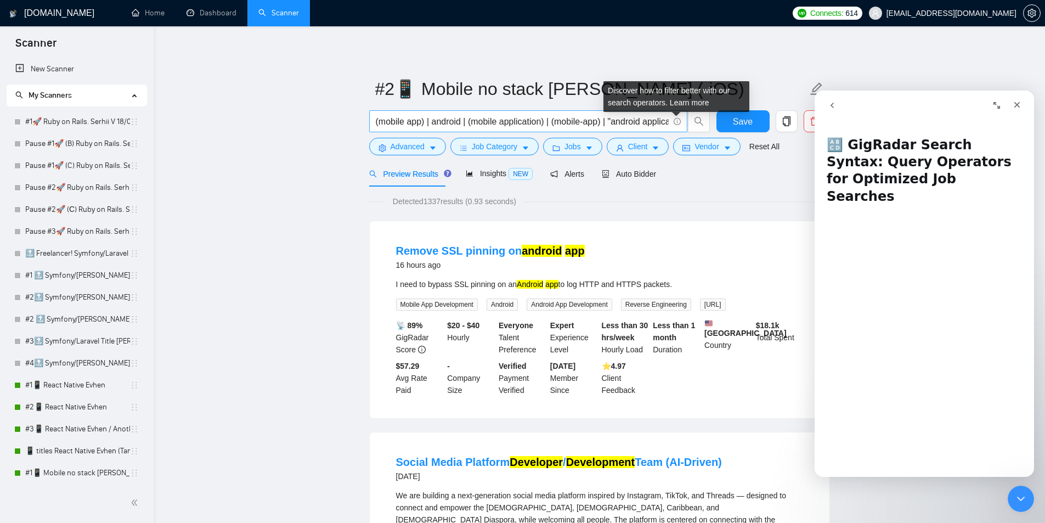
click at [678, 121] on icon "info-circle" at bounding box center [677, 121] width 7 height 7
click at [685, 103] on link "Learn more" at bounding box center [690, 102] width 40 height 9
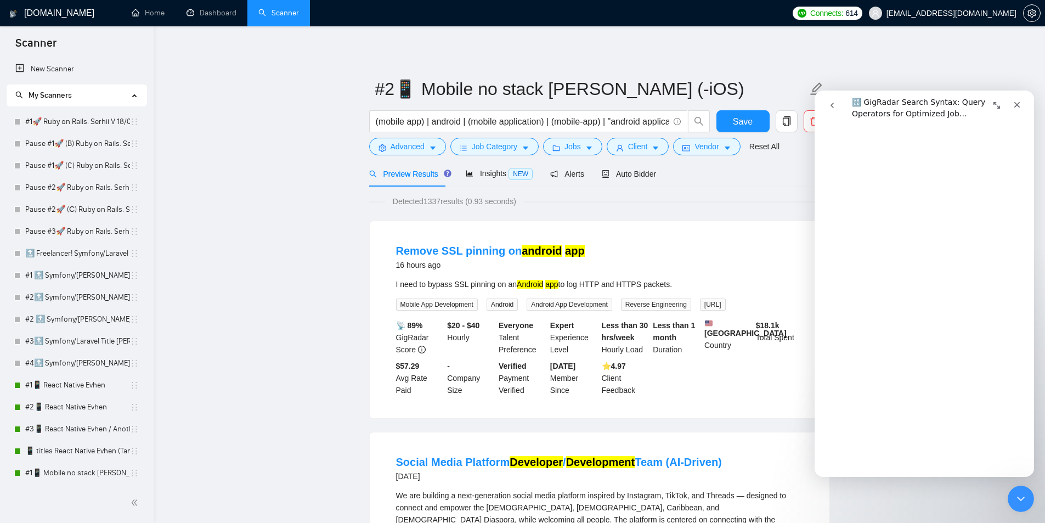
scroll to position [1097, 0]
click at [1016, 108] on icon "Закрити" at bounding box center [1017, 104] width 9 height 9
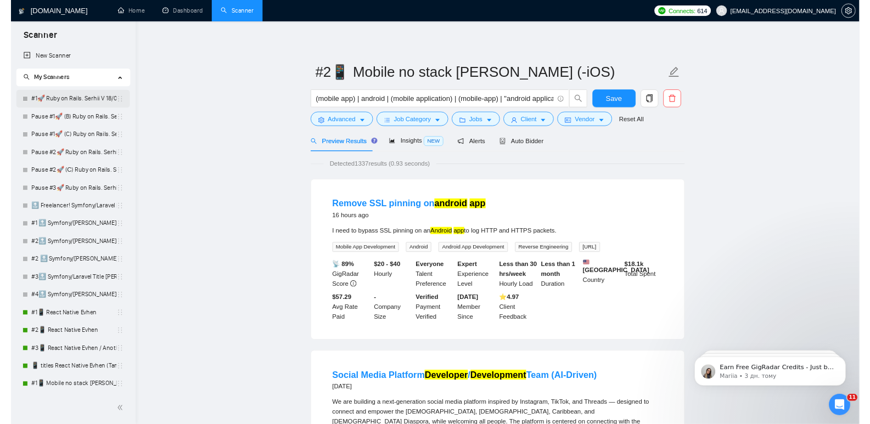
scroll to position [0, 0]
